Goal: Transaction & Acquisition: Book appointment/travel/reservation

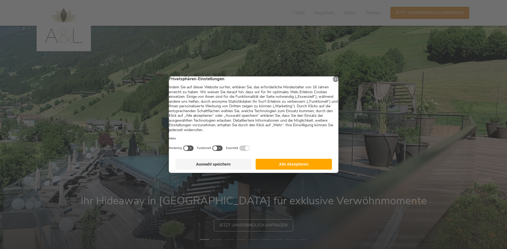
click at [296, 165] on button "Alle Akzeptieren" at bounding box center [294, 164] width 76 height 11
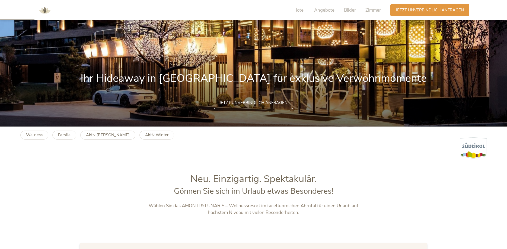
scroll to position [111, 0]
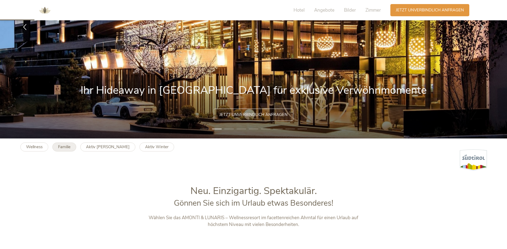
click at [62, 149] on b "Familie" at bounding box center [64, 146] width 12 height 5
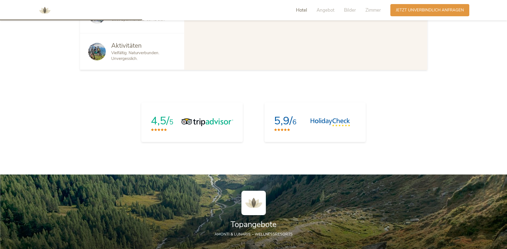
scroll to position [608, 0]
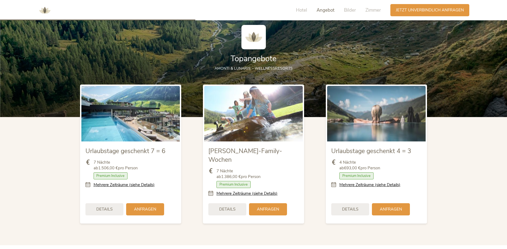
click at [211, 191] on icon at bounding box center [212, 194] width 8 height 6
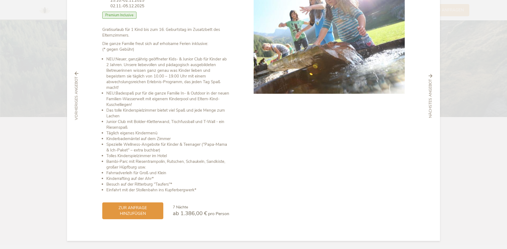
scroll to position [0, 0]
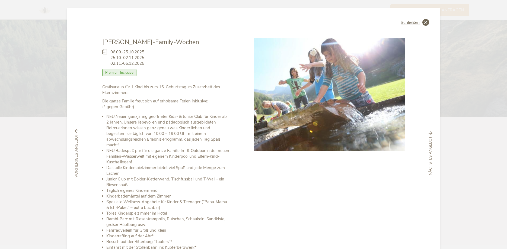
click at [423, 23] on icon at bounding box center [425, 22] width 7 height 7
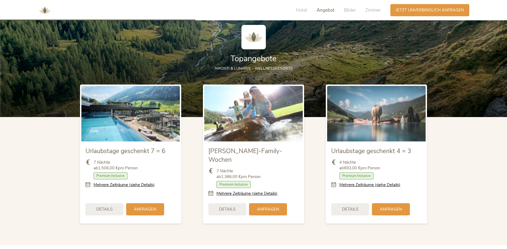
click at [89, 185] on icon at bounding box center [89, 185] width 8 height 6
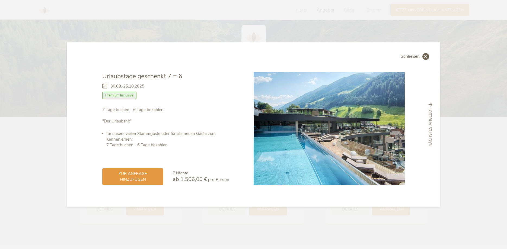
click at [427, 56] on icon at bounding box center [425, 56] width 7 height 7
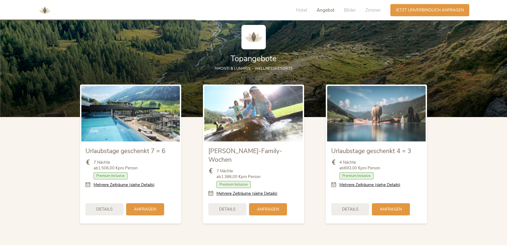
click at [213, 191] on icon at bounding box center [212, 194] width 8 height 6
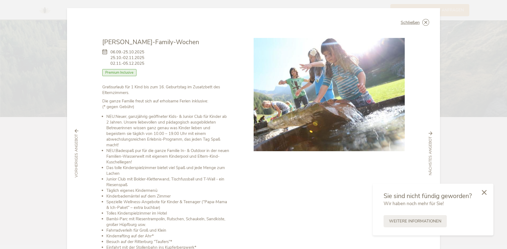
click at [485, 191] on icon at bounding box center [484, 192] width 5 height 5
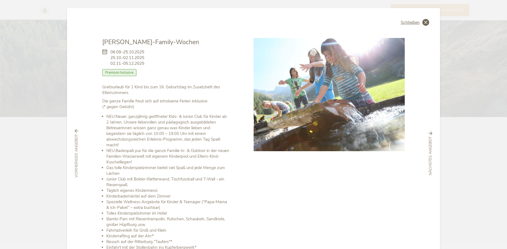
click at [428, 22] on icon at bounding box center [425, 22] width 7 height 7
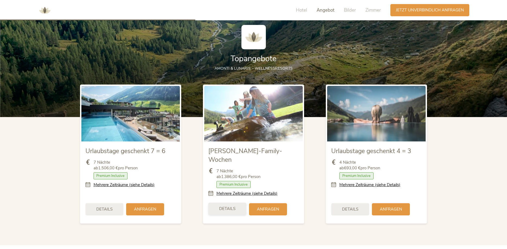
click at [232, 206] on span "Details" at bounding box center [227, 209] width 16 height 6
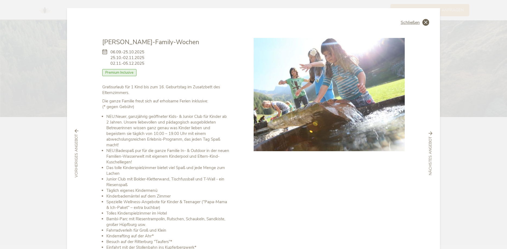
click at [425, 21] on icon at bounding box center [425, 22] width 7 height 7
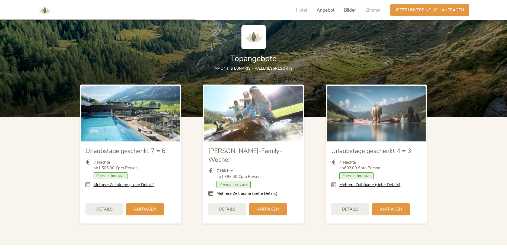
click at [349, 11] on span "Bilder" at bounding box center [350, 10] width 12 height 6
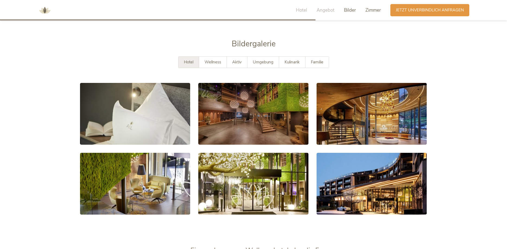
scroll to position [986, 0]
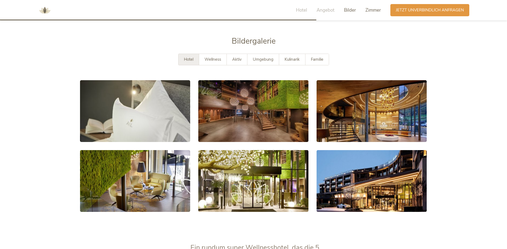
click at [370, 12] on span "Zimmer" at bounding box center [372, 10] width 15 height 6
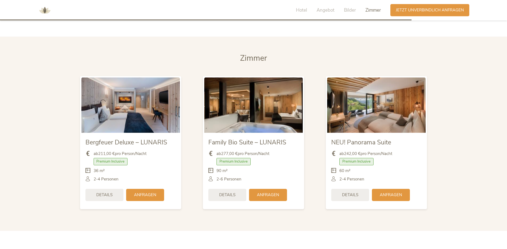
scroll to position [1283, 0]
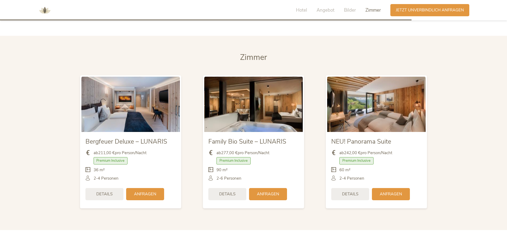
click at [116, 100] on img at bounding box center [130, 104] width 98 height 55
click at [99, 191] on span "Details" at bounding box center [104, 194] width 16 height 6
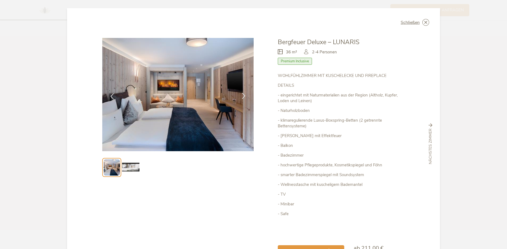
click at [242, 95] on icon at bounding box center [243, 96] width 6 height 6
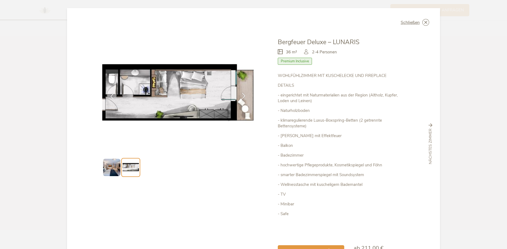
click at [241, 95] on icon at bounding box center [243, 96] width 6 height 6
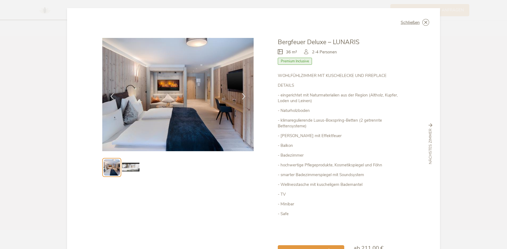
click at [162, 99] on img at bounding box center [177, 94] width 151 height 113
click at [133, 166] on img at bounding box center [130, 167] width 17 height 17
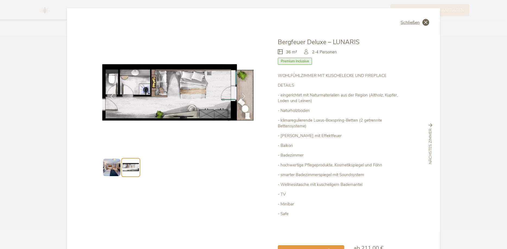
click at [423, 21] on icon at bounding box center [425, 22] width 7 height 7
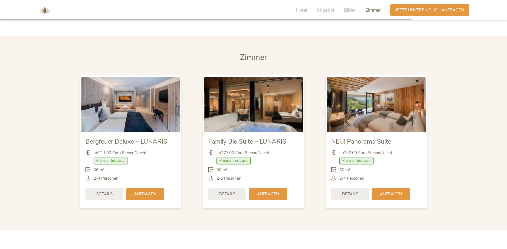
click at [262, 113] on img at bounding box center [253, 104] width 98 height 55
click at [220, 190] on div "Details" at bounding box center [227, 194] width 38 height 12
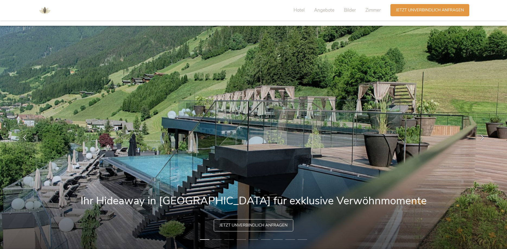
scroll to position [111, 0]
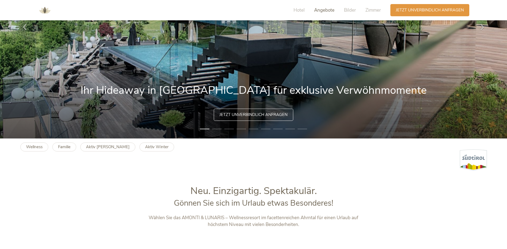
click at [324, 9] on span "Angebote" at bounding box center [324, 10] width 20 height 6
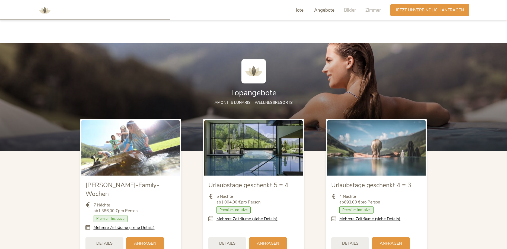
scroll to position [590, 0]
